Goal: Information Seeking & Learning: Learn about a topic

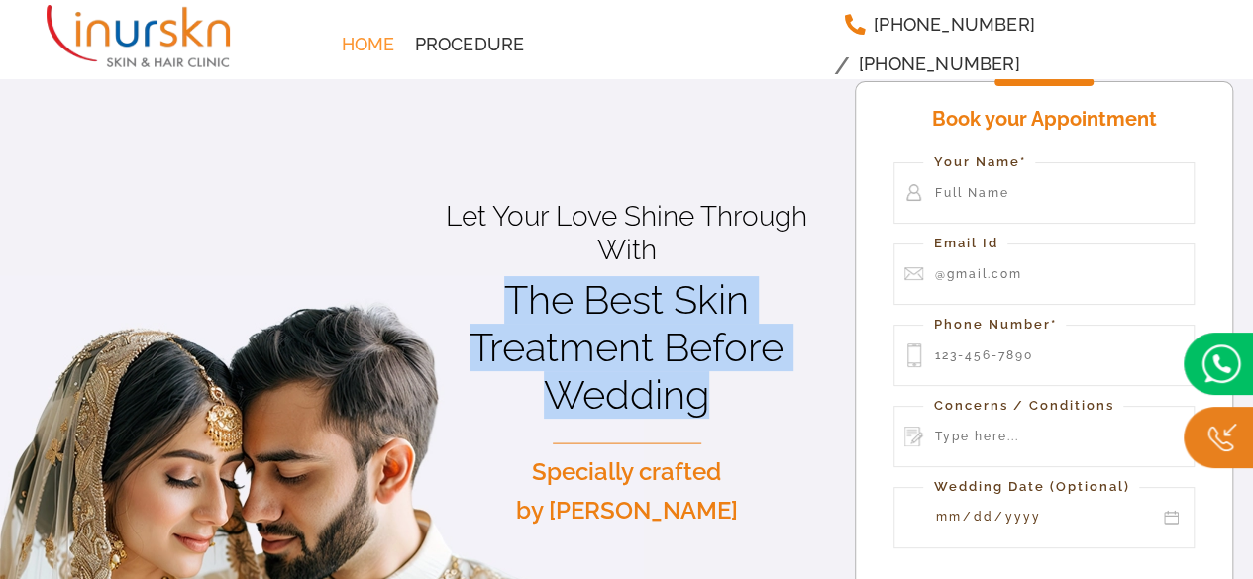
drag, startPoint x: 497, startPoint y: 289, endPoint x: 770, endPoint y: 377, distance: 287.2
click at [770, 377] on h1 "The Best Skin Treatment Before Wedding" at bounding box center [627, 347] width 388 height 143
copy h1 "The Best Skin Treatment Before Wedding"
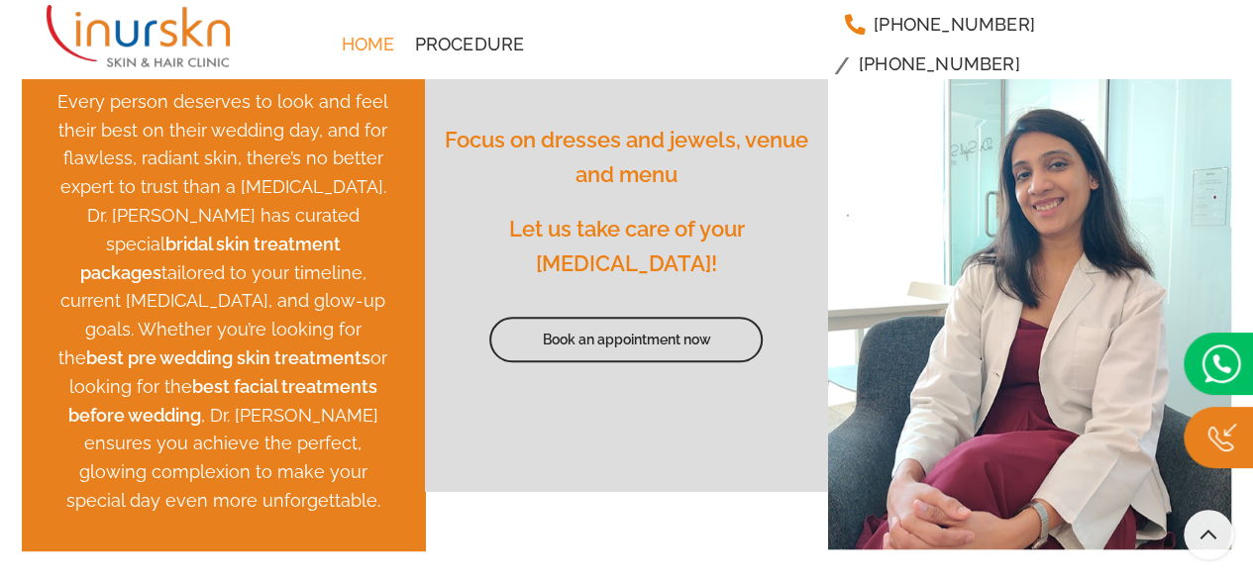
scroll to position [792, 0]
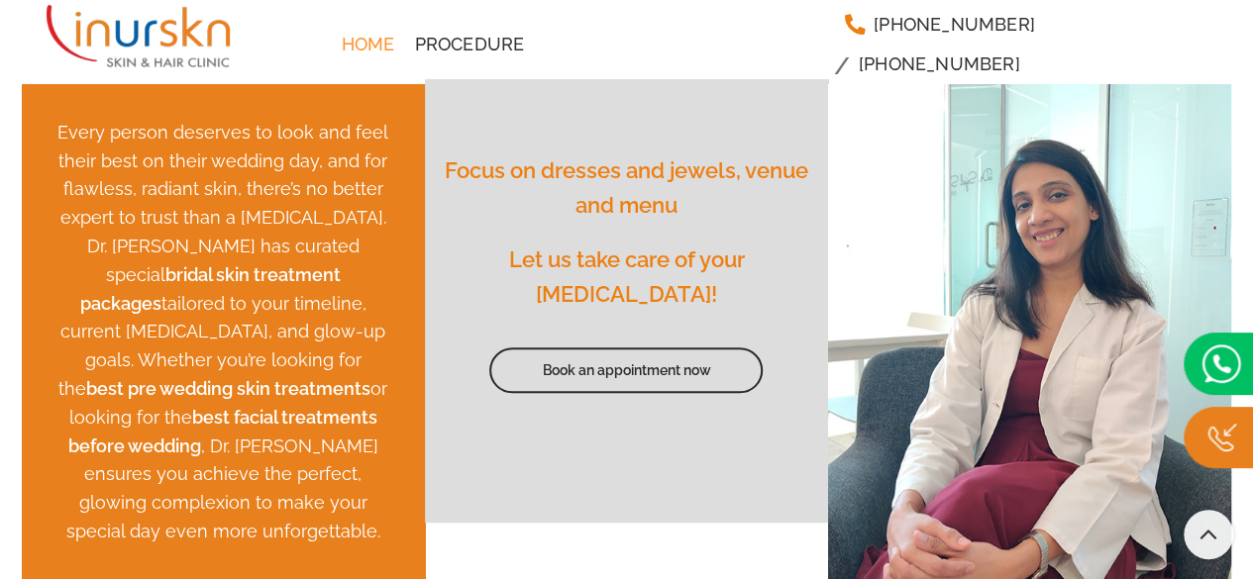
click at [561, 279] on span "Let us take care of your [MEDICAL_DATA]!" at bounding box center [626, 277] width 236 height 60
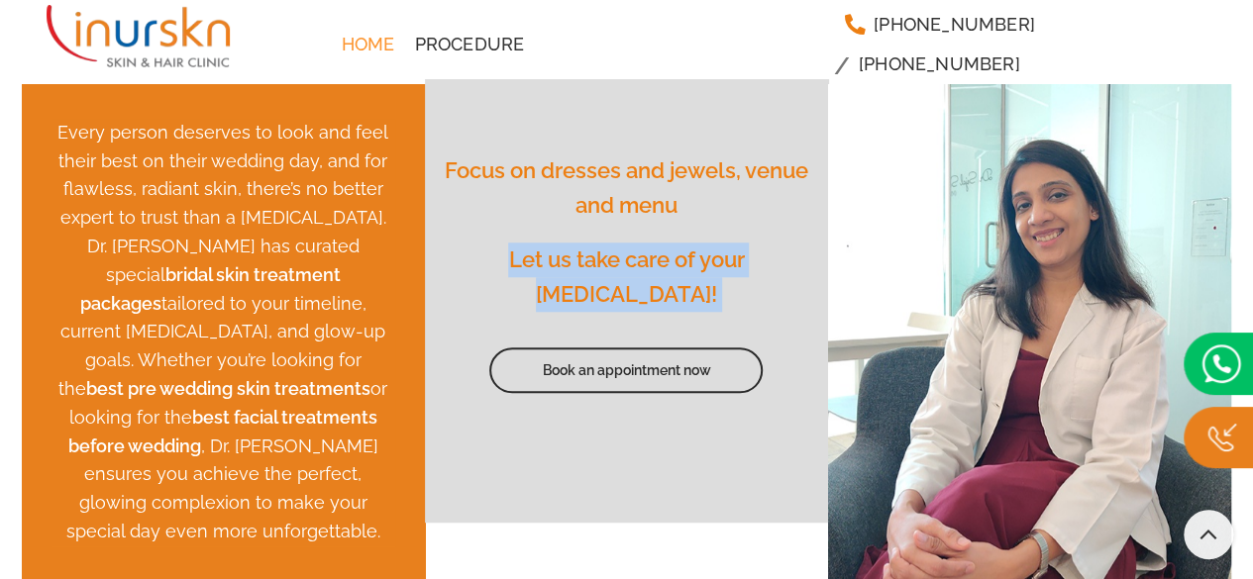
click at [561, 279] on span "Let us take care of your [MEDICAL_DATA]!" at bounding box center [626, 277] width 236 height 60
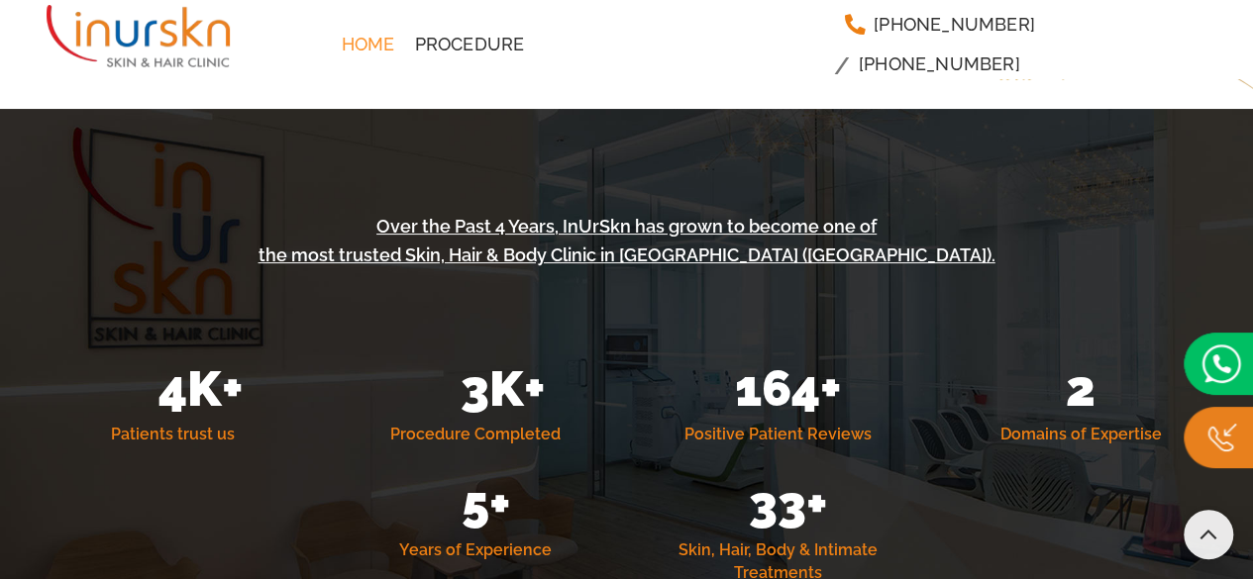
scroll to position [3664, 0]
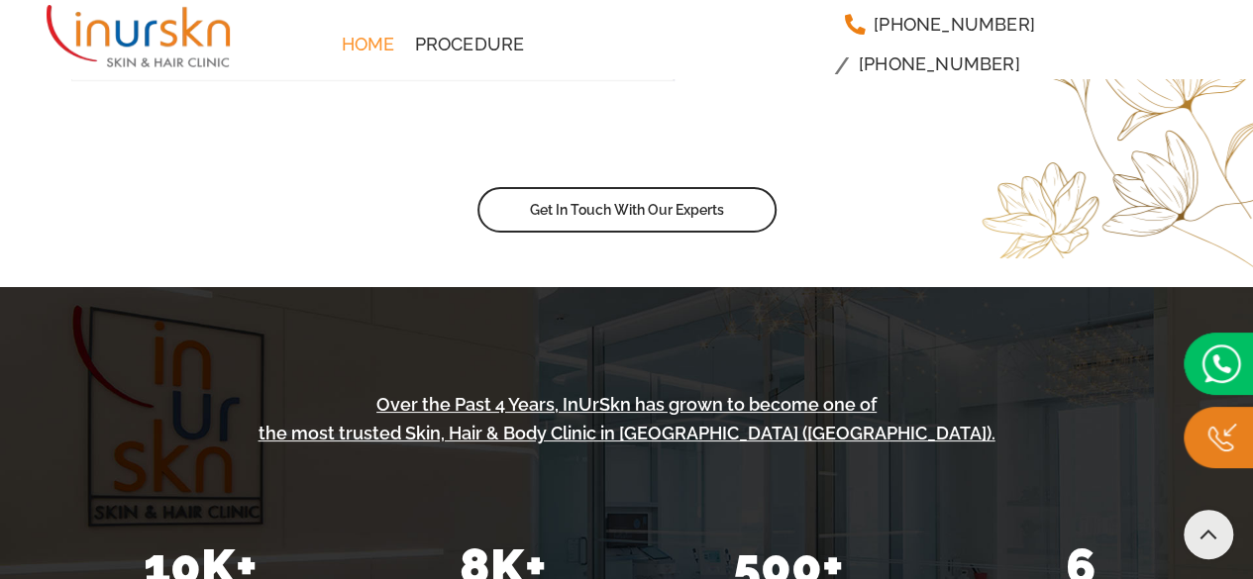
click at [364, 59] on link "Home" at bounding box center [368, 45] width 73 height 40
